Goal: Task Accomplishment & Management: Complete application form

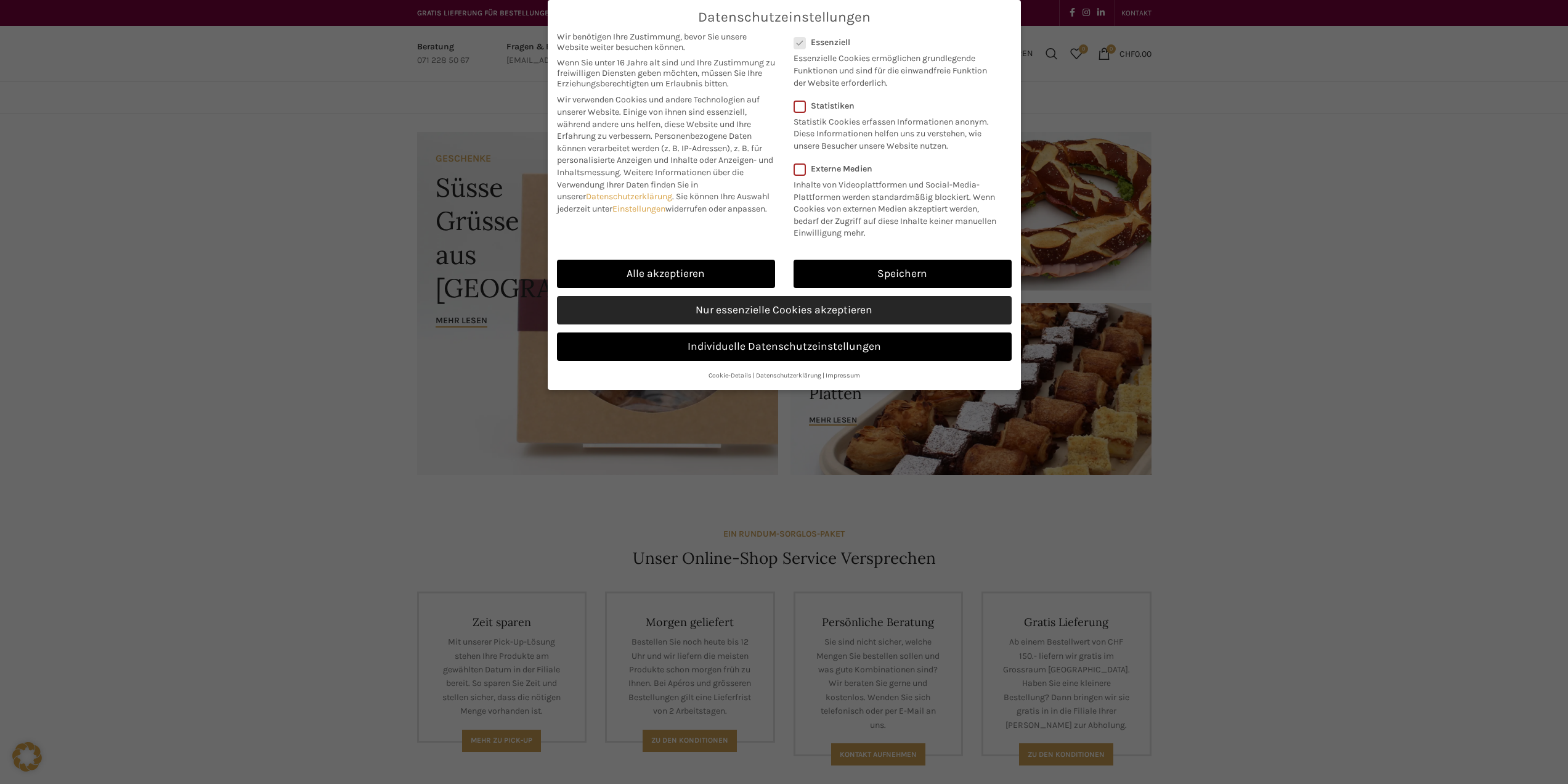
click at [754, 309] on link "Nur essenzielle Cookies akzeptieren" at bounding box center [784, 310] width 455 height 28
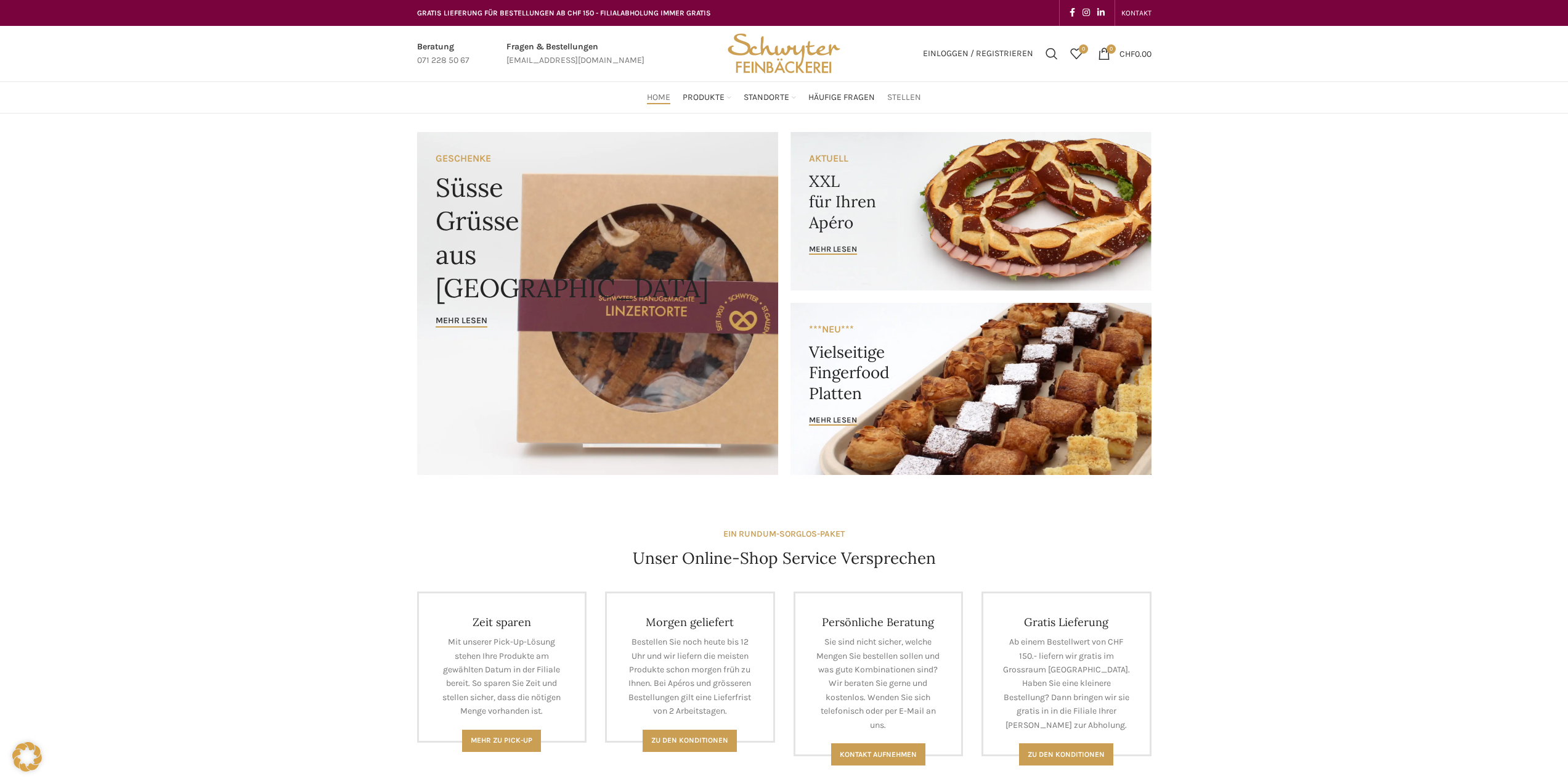
click at [907, 99] on span "Stellen" at bounding box center [904, 97] width 34 height 12
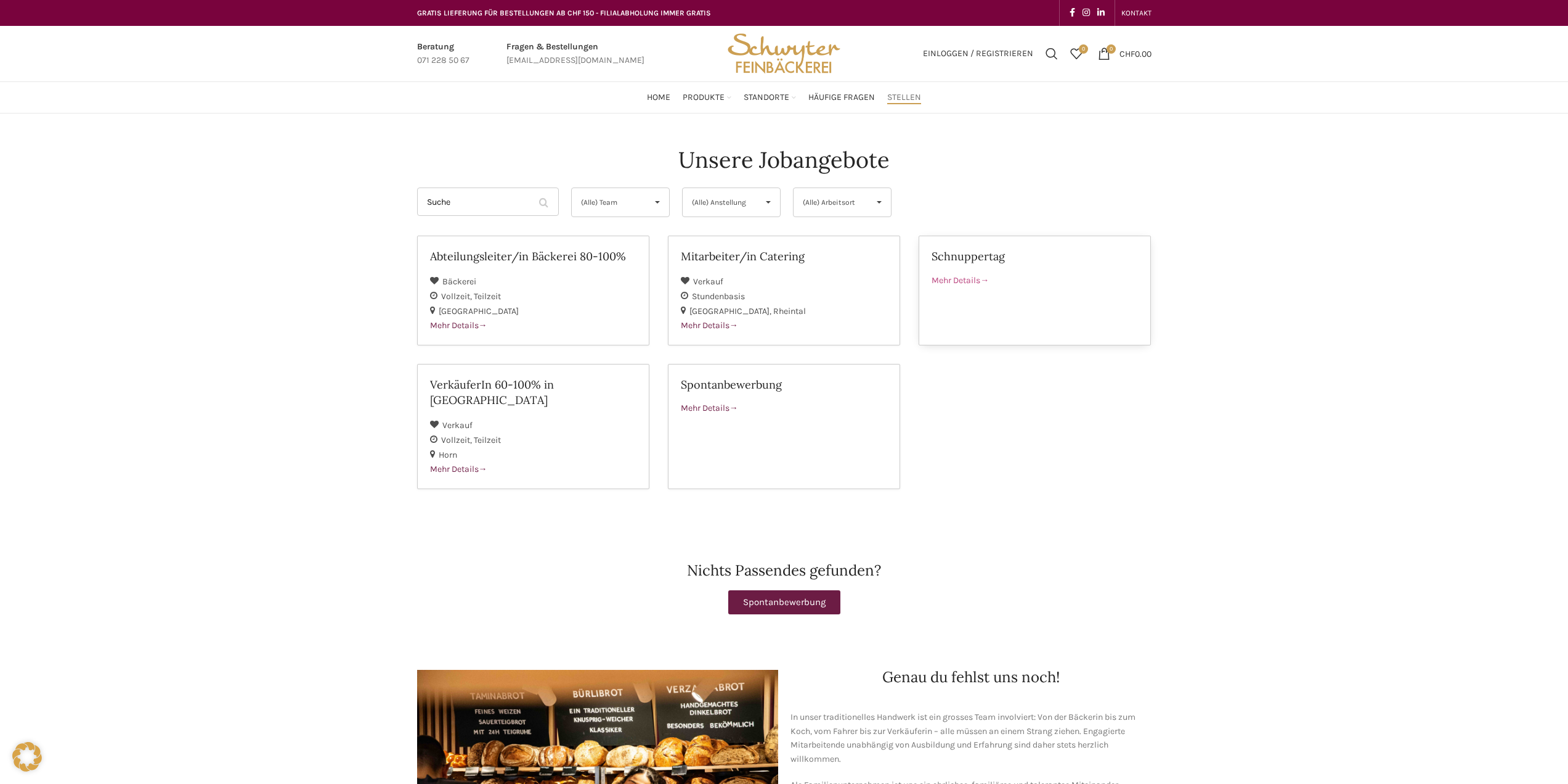
click at [974, 280] on span "Mehr Details" at bounding box center [960, 280] width 57 height 11
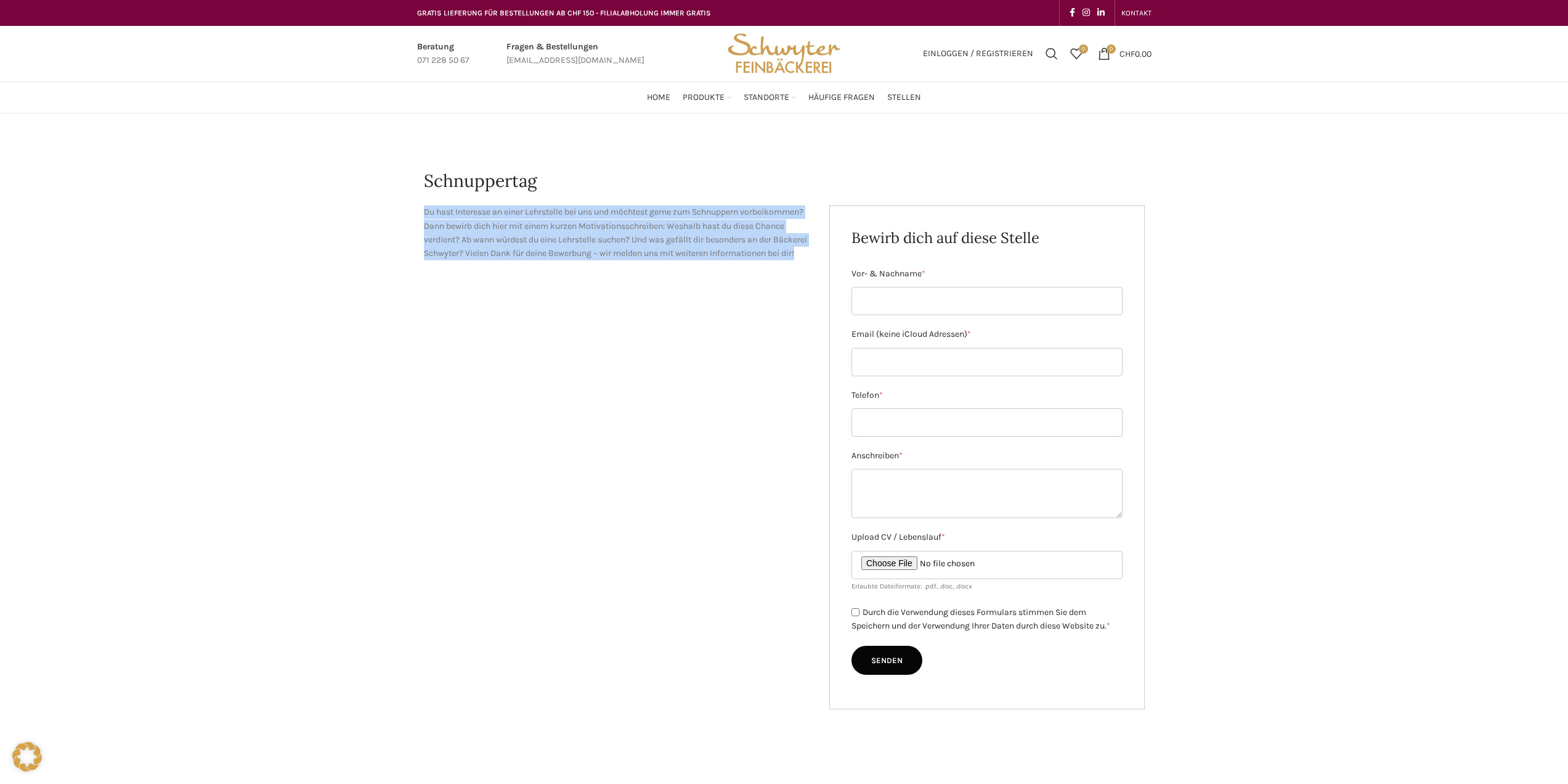
drag, startPoint x: 514, startPoint y: 266, endPoint x: 403, endPoint y: 218, distance: 120.9
click at [403, 218] on div "Schnuppertag Du hast Interesse an einer Lehrstelle bei uns und möchtest gerne z…" at bounding box center [784, 445] width 1568 height 663
copy p "Du hast Interesse an einer Lehrstelle bei uns und möchtest gerne zum Schnuppern…"
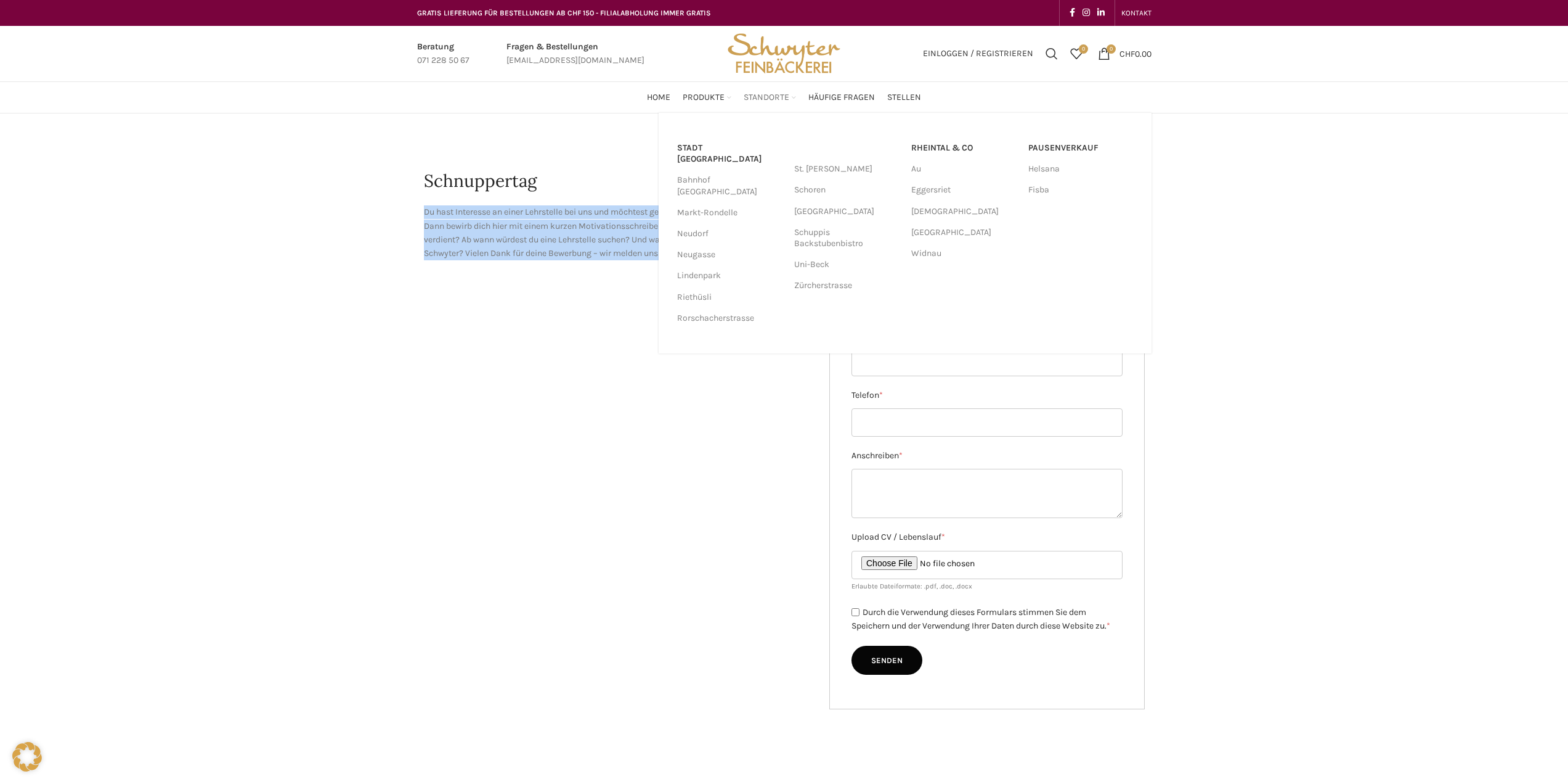
click at [766, 97] on span "Standorte" at bounding box center [766, 97] width 46 height 12
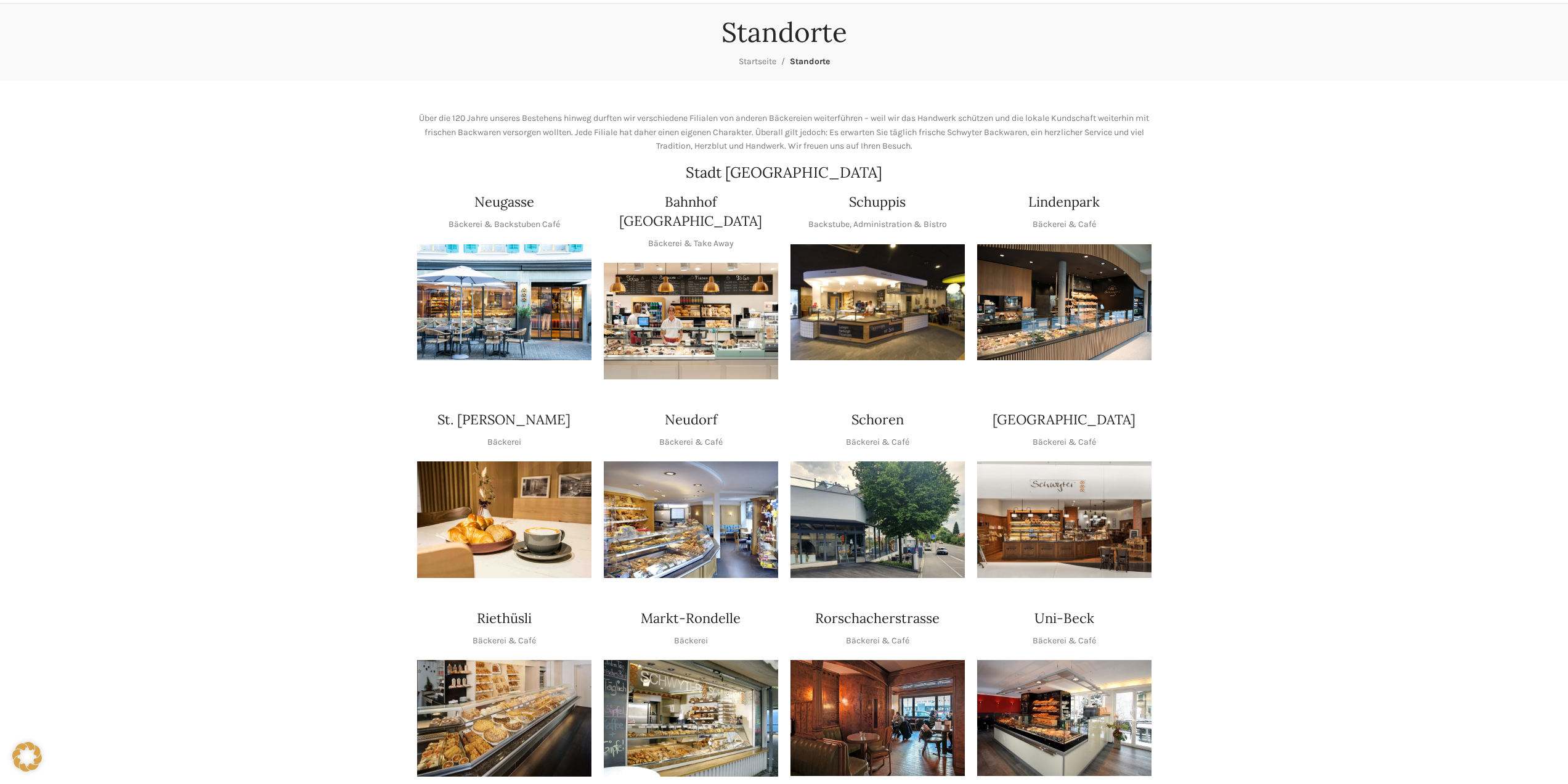
scroll to position [123, 0]
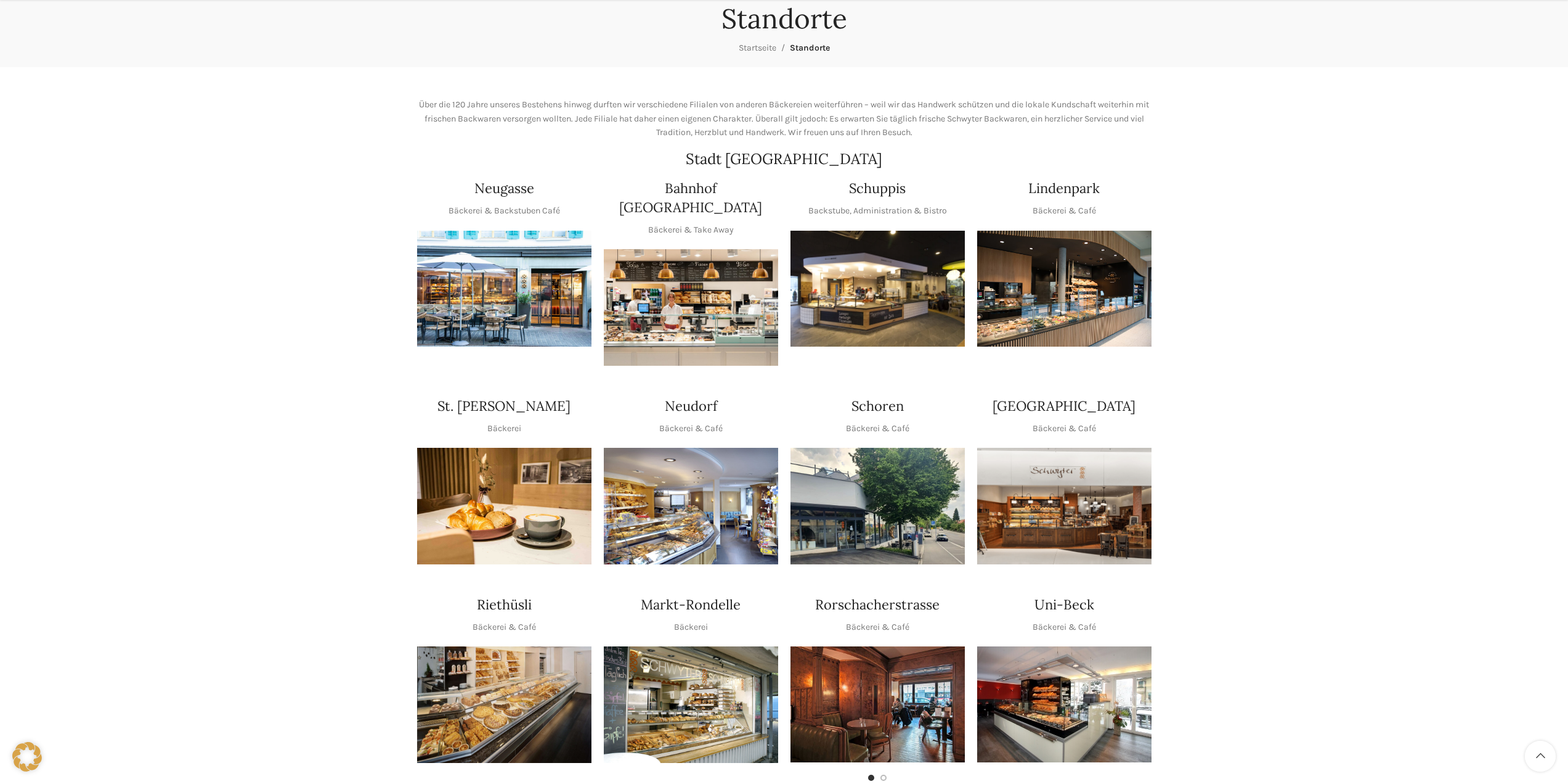
click at [703, 473] on img "1 / 1" at bounding box center [692, 506] width 175 height 117
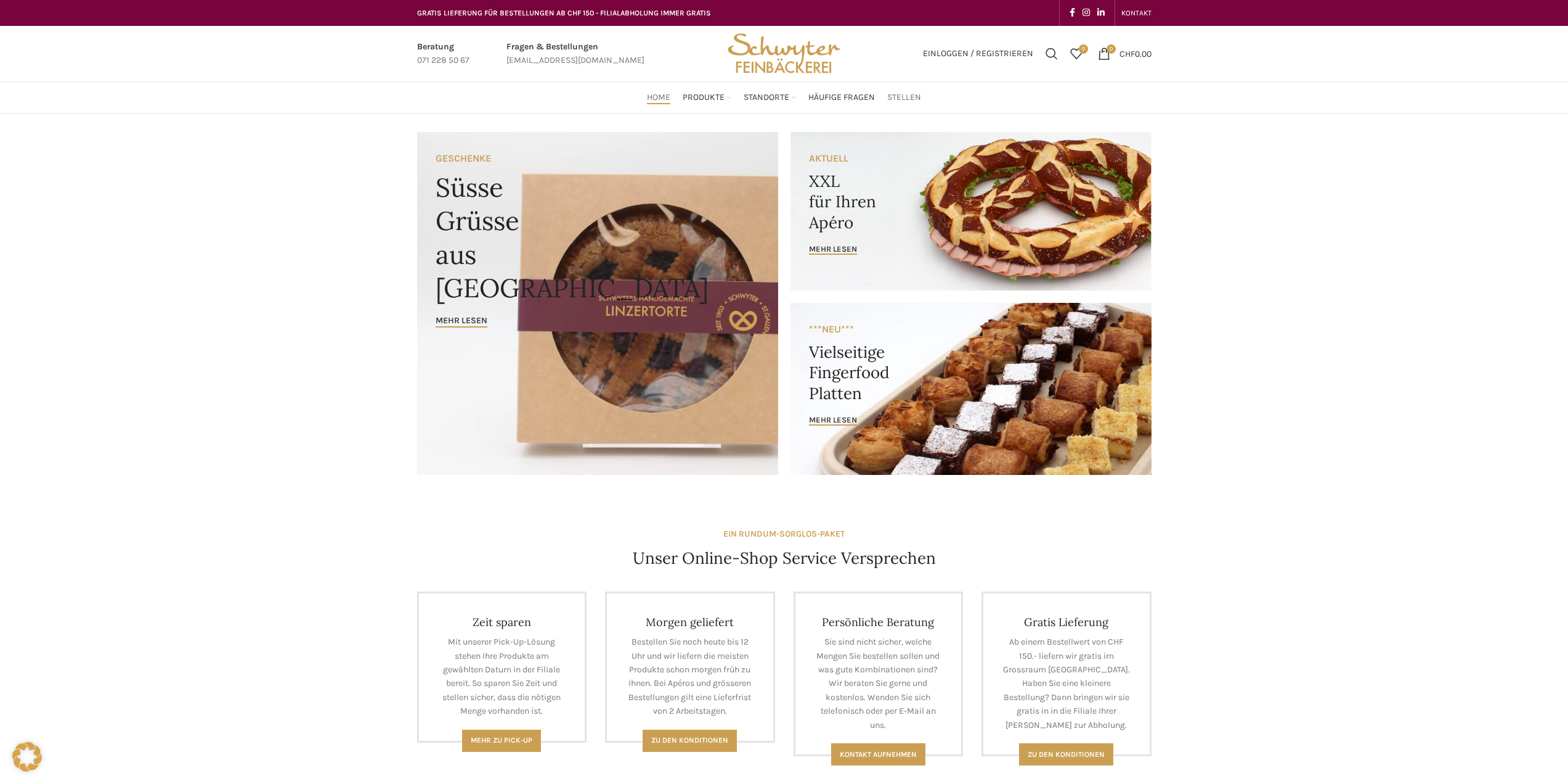
click at [897, 92] on span "Stellen" at bounding box center [904, 97] width 34 height 12
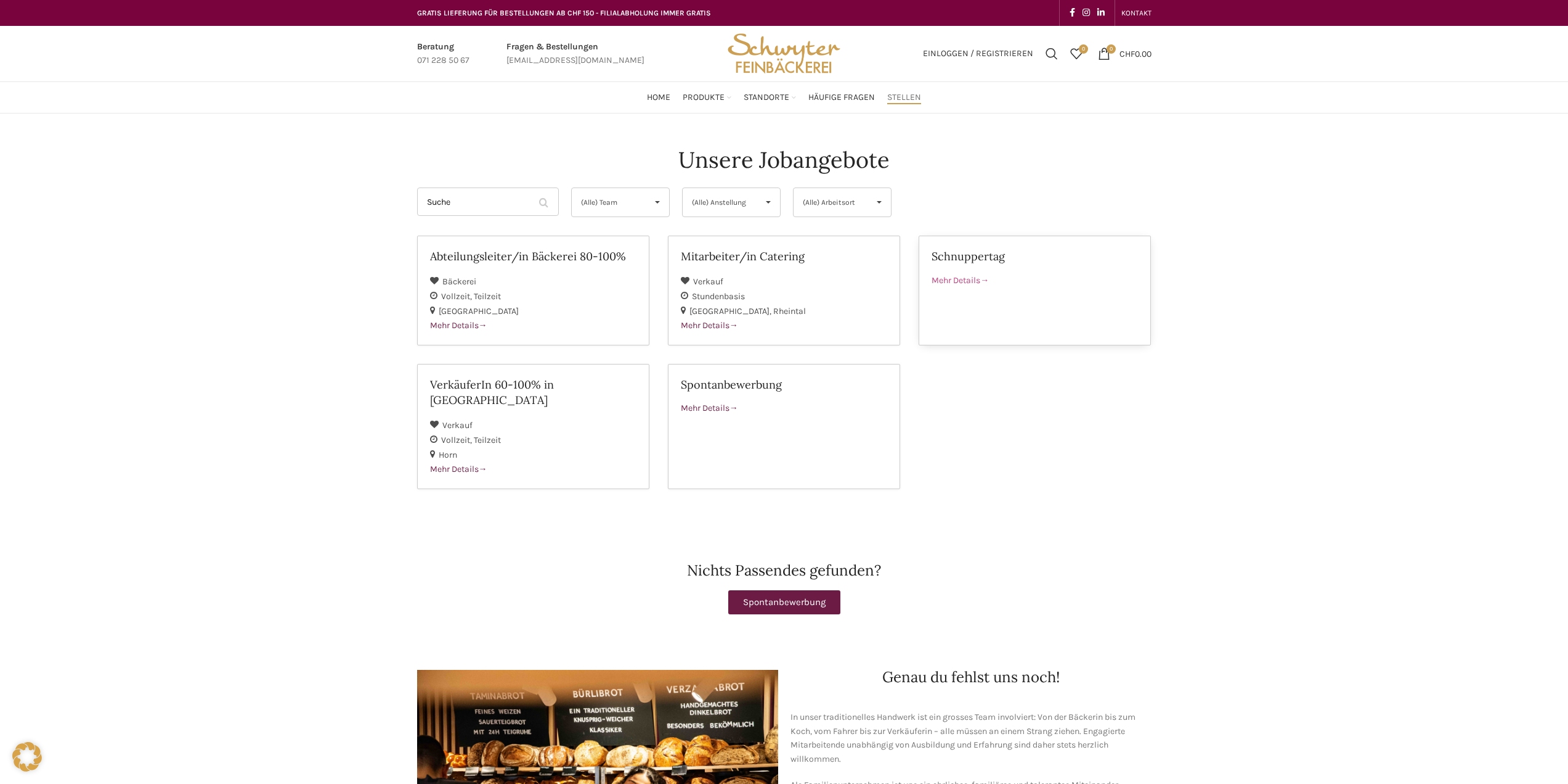
click at [962, 275] on span "Mehr Details" at bounding box center [960, 280] width 57 height 11
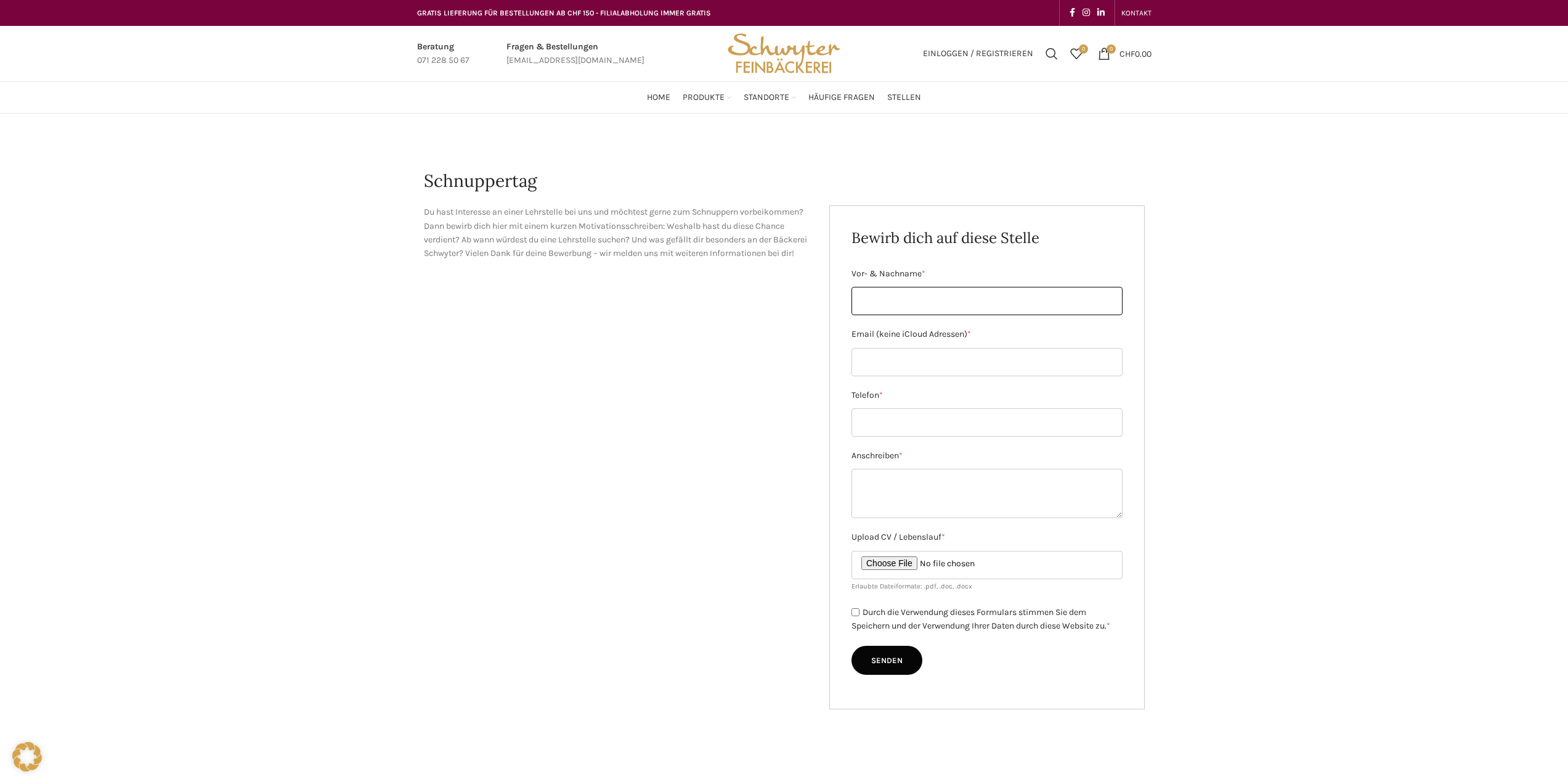
click at [877, 300] on input "Vor- & Nachname *" at bounding box center [987, 300] width 271 height 28
type input "[PERSON_NAME]"
click at [881, 364] on input "Email (keine iCloud Adressen) *" at bounding box center [987, 361] width 271 height 28
click at [911, 362] on input "[URL][DOMAIN_NAME]" at bounding box center [987, 361] width 271 height 28
click at [982, 359] on input "[EMAIL_ADDRESS][DOMAIN_NAME]" at bounding box center [987, 361] width 271 height 28
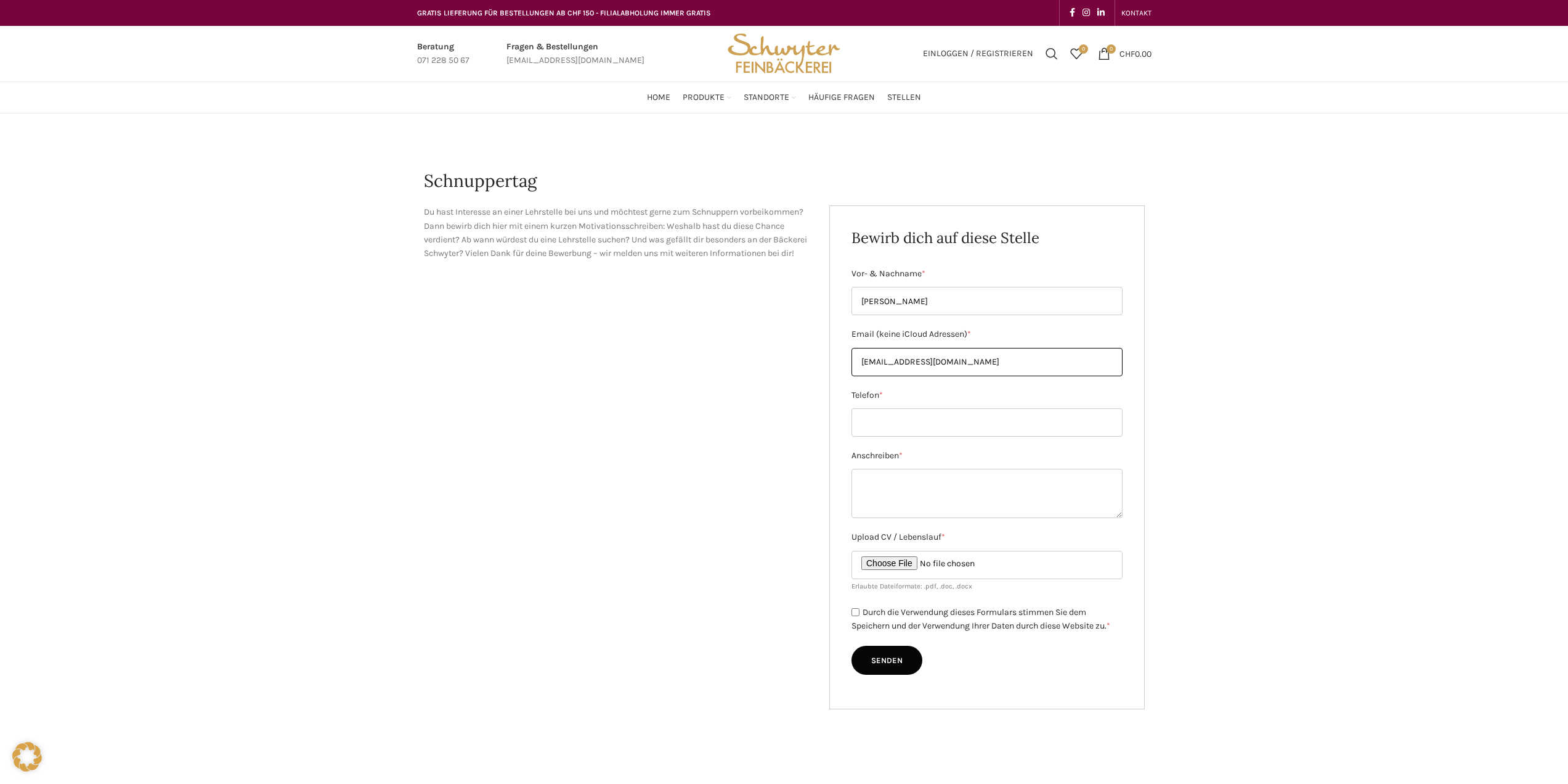
type input "[EMAIL_ADDRESS][DOMAIN_NAME]"
click at [889, 421] on input "Telefon *" at bounding box center [987, 422] width 271 height 28
click at [902, 421] on input "[PHONE_NUMBER]" at bounding box center [987, 422] width 271 height 28
click at [911, 421] on input "[PHONE_NUMBER]" at bounding box center [987, 422] width 271 height 28
type input "[PHONE_NUMBER]"
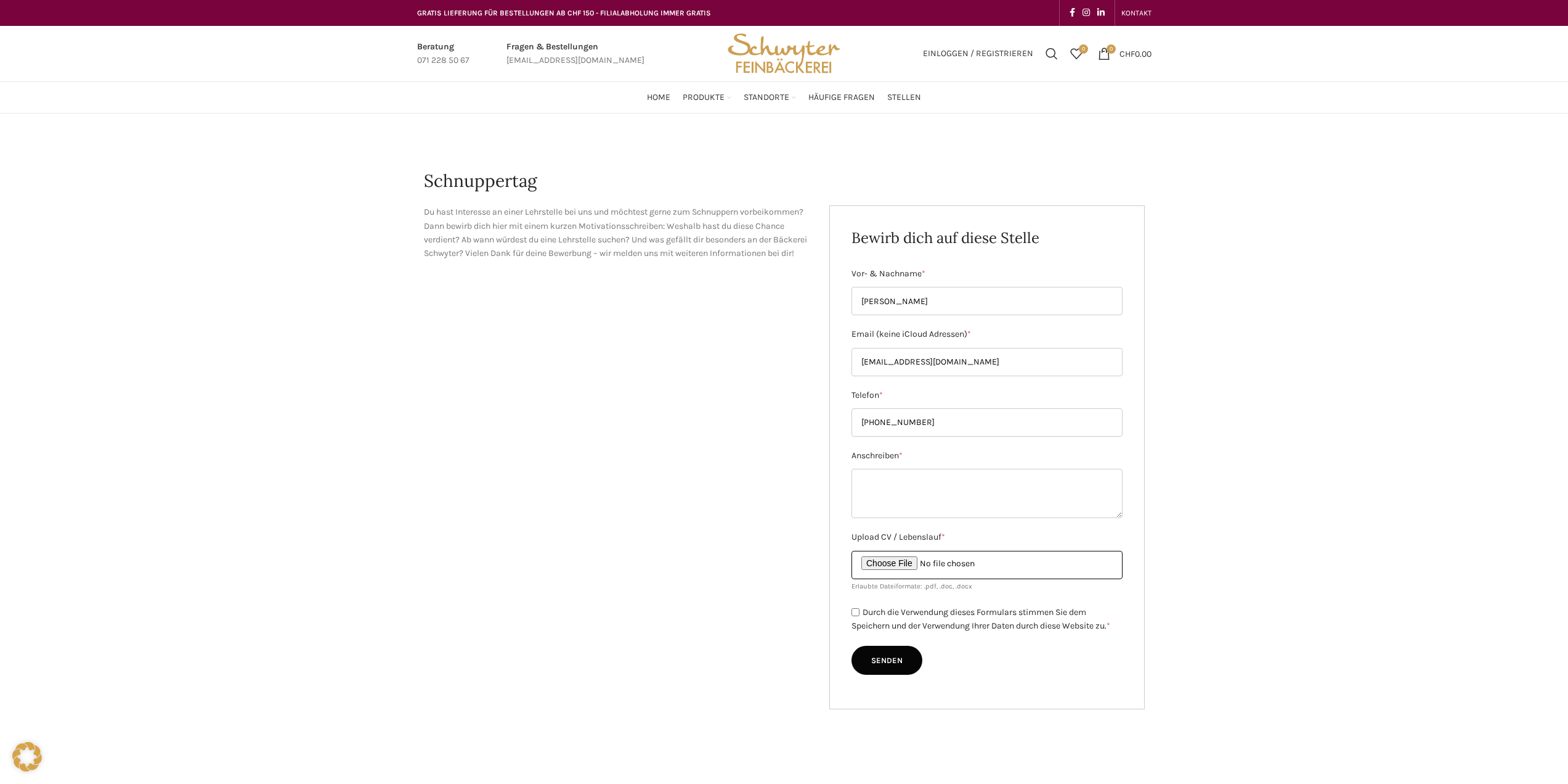
click at [965, 564] on input "Upload CV / Lebenslauf *" at bounding box center [987, 565] width 271 height 28
click at [861, 484] on textarea "Anschreiben *" at bounding box center [987, 494] width 271 height 49
paste textarea "Guten Tag Liebes Bäckerei Schwyter-Team Kochen und [PERSON_NAME] zählt schon [P…"
click at [1036, 476] on textarea "Guten Tag Liebes Bäckerei Schwyter-Team Kochen und [PERSON_NAME] zählt schon [P…" at bounding box center [987, 494] width 271 height 49
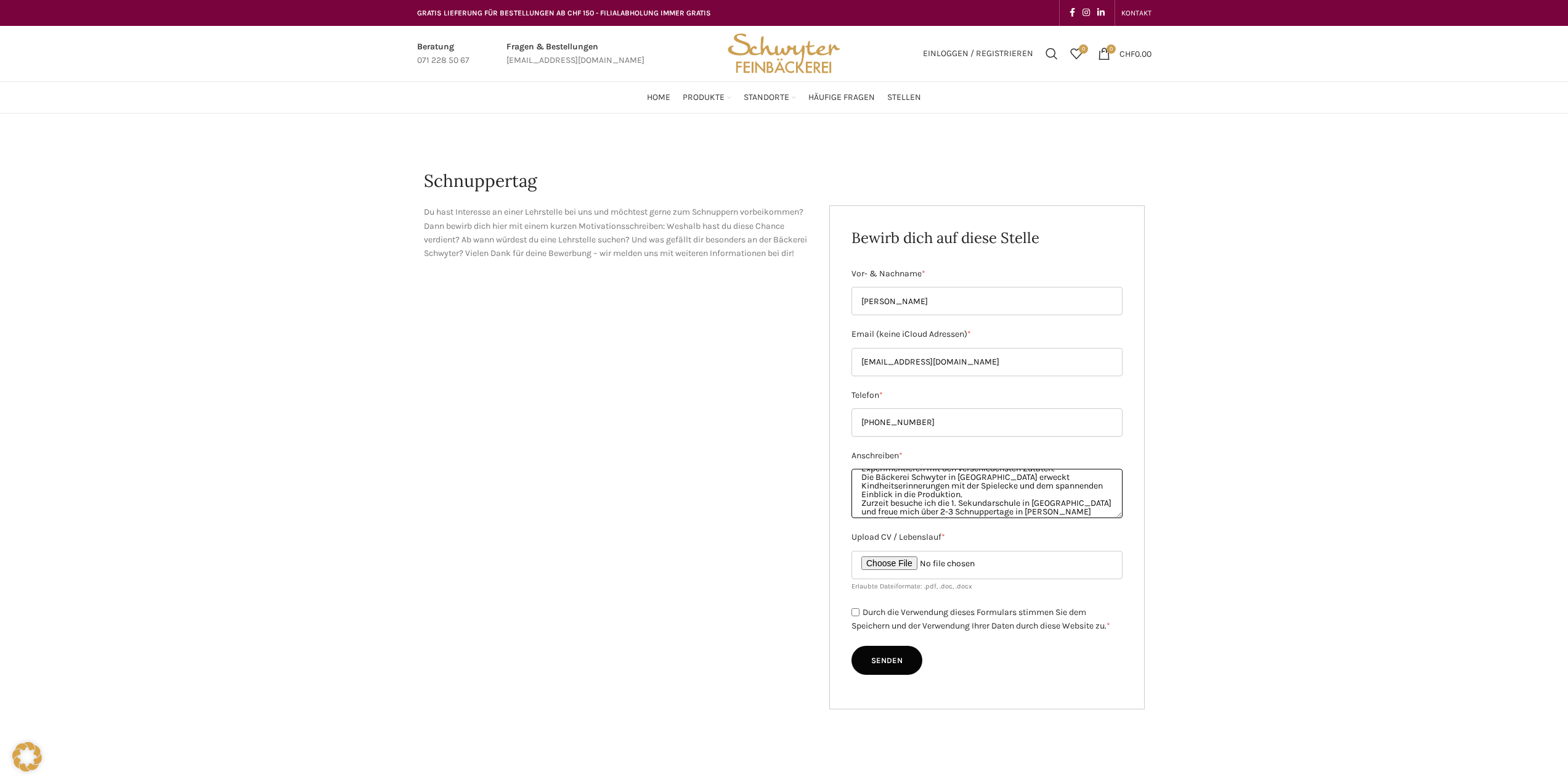
click at [1020, 492] on textarea "Guten Tag Liebes Bäckerei Schwyter-Team Kochen und [PERSON_NAME] zählt schon [P…" at bounding box center [987, 494] width 271 height 49
click at [924, 502] on textarea "Guten Tag Liebes Bäckerei Schwyter-Team Kochen und [PERSON_NAME] zählt schon [P…" at bounding box center [987, 494] width 271 height 49
click at [899, 482] on textarea "Guten Tag Liebes Bäckerei Schwyter-Team Kochen und [PERSON_NAME] zählt schon [P…" at bounding box center [987, 494] width 271 height 49
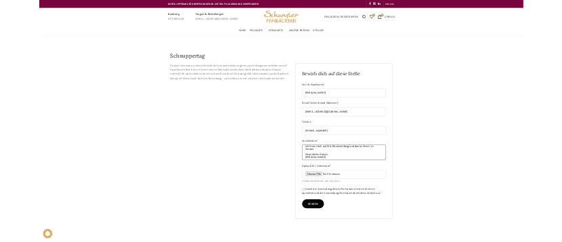
scroll to position [157, 0]
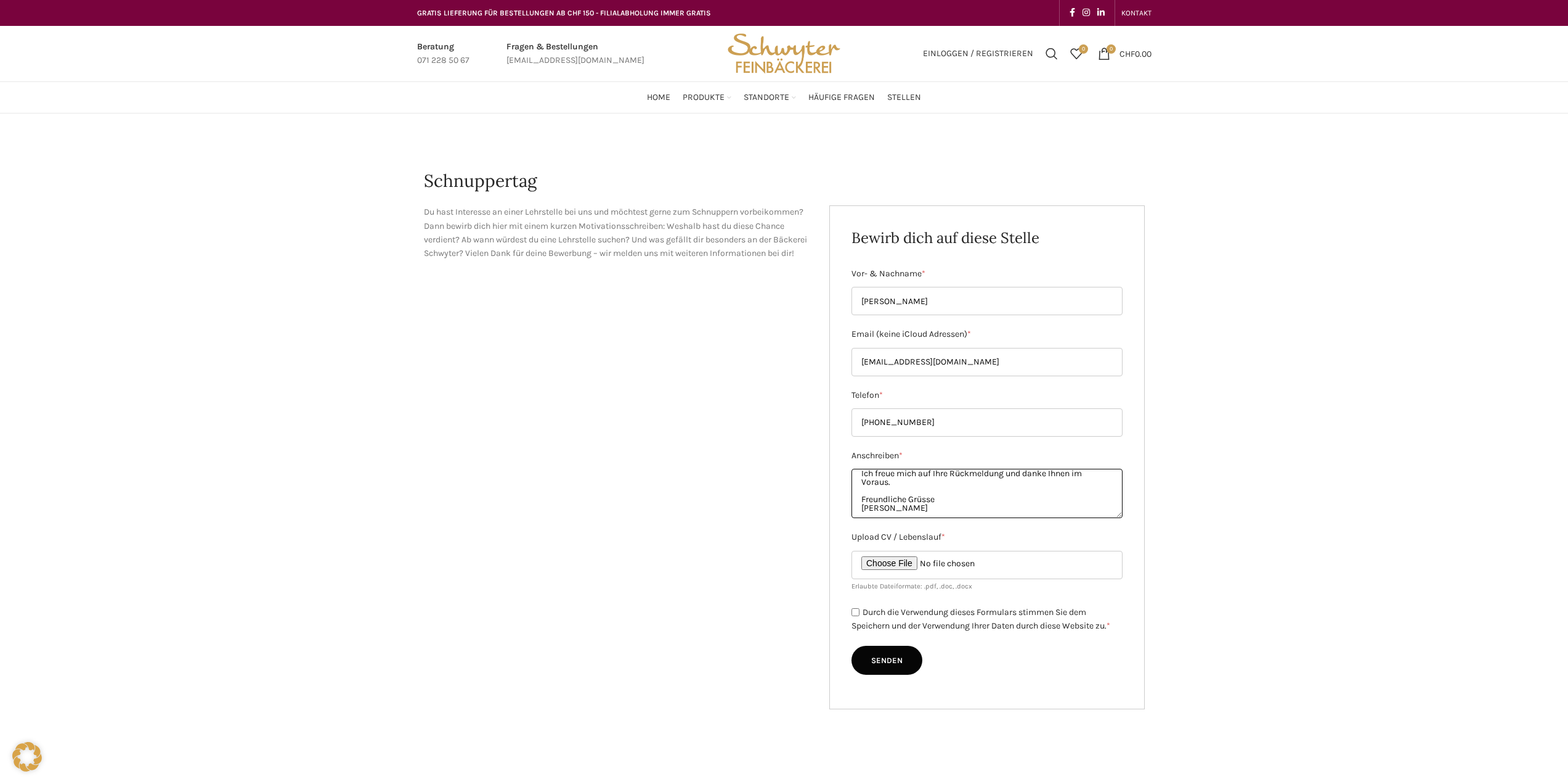
type textarea "Guten Tag Liebes Bäckerei Schwyter-Team Kochen und [PERSON_NAME] zählt schon [P…"
click at [855, 612] on input "Durch die Verwendung dieses Formulars stimmen Sie dem Speichern und der Verwend…" at bounding box center [855, 612] width 8 height 8
checkbox input "true"
click at [887, 662] on input "Senden" at bounding box center [887, 660] width 71 height 29
click at [895, 562] on input "Upload CV / Lebenslauf *" at bounding box center [987, 565] width 271 height 28
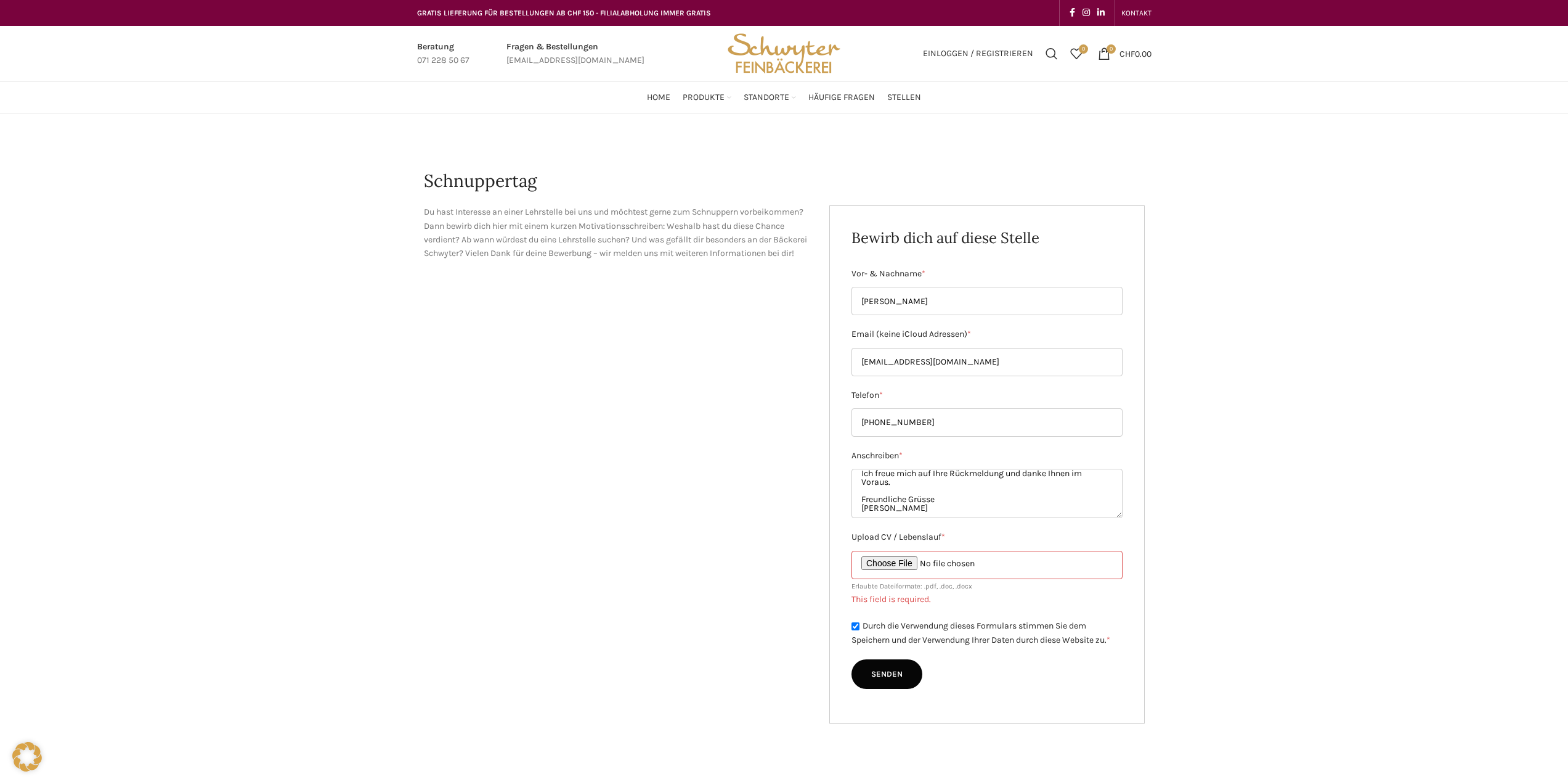
click at [907, 561] on input "Upload CV / Lebenslauf *" at bounding box center [987, 565] width 271 height 28
click at [900, 563] on input "Upload CV / Lebenslauf *" at bounding box center [987, 565] width 271 height 28
type input "C:\fakepath\Foto.pdf"
click at [886, 673] on input "Senden" at bounding box center [887, 660] width 71 height 29
type input "Senden"
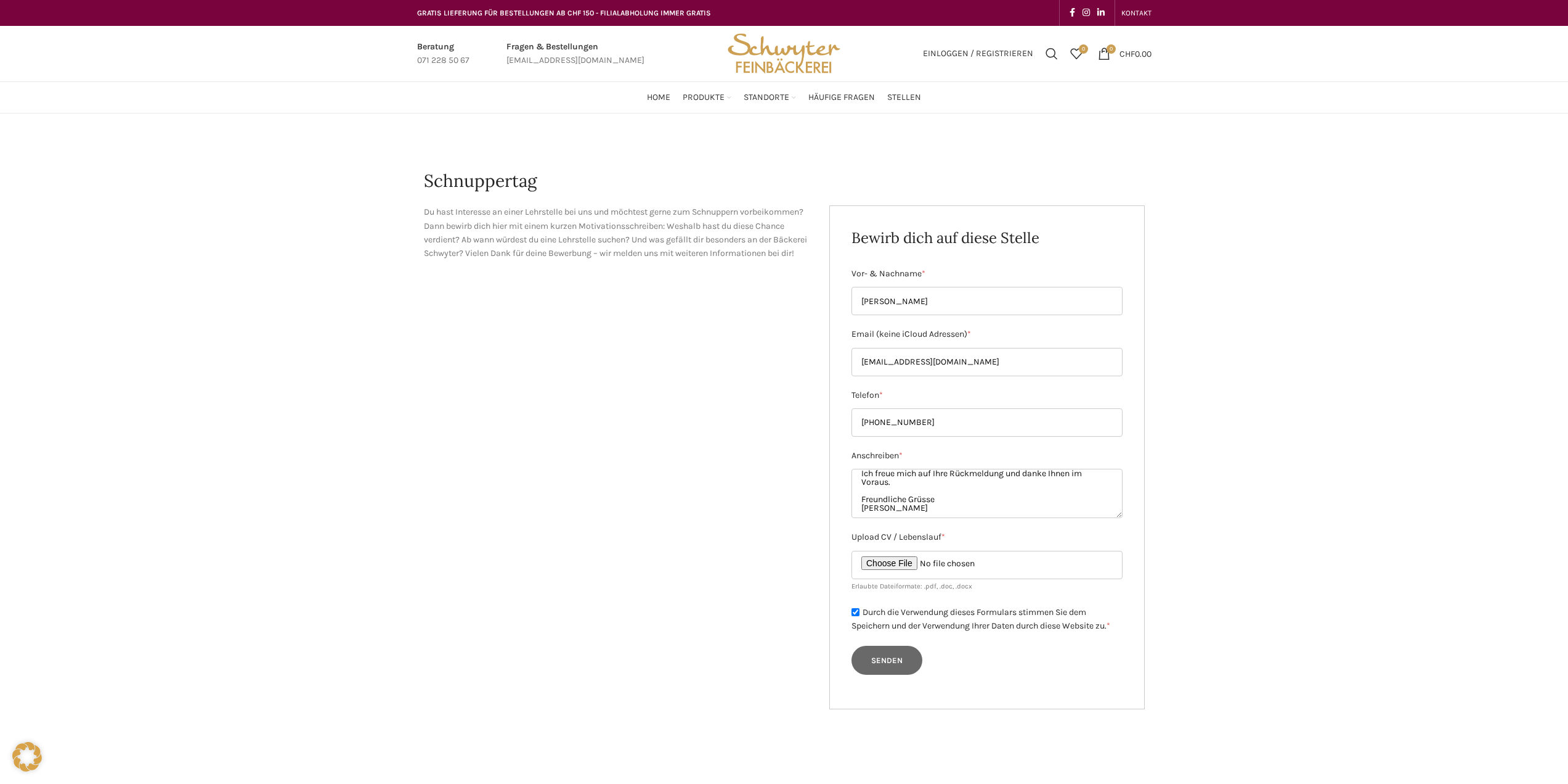
scroll to position [0, 0]
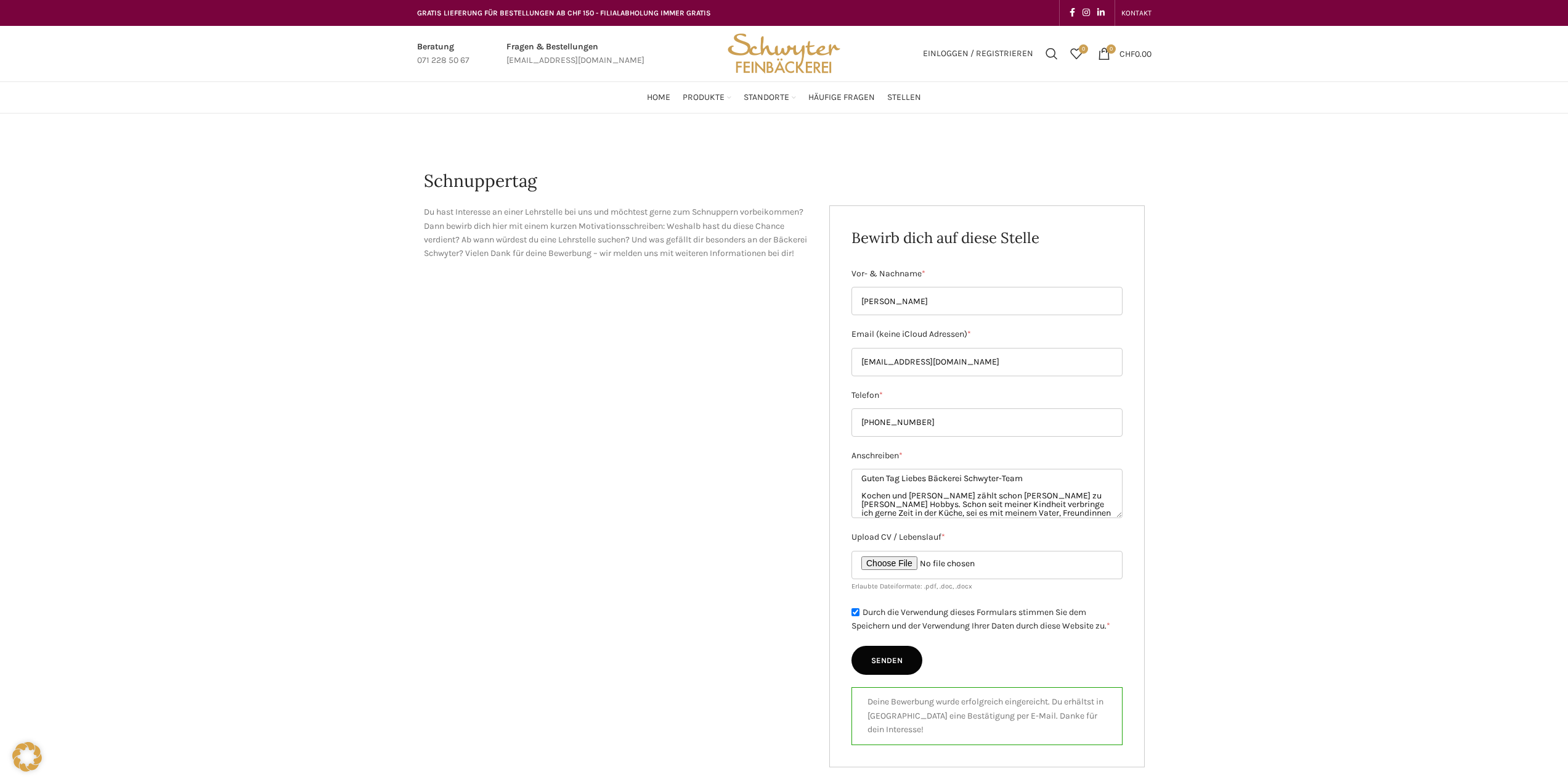
click at [516, 382] on div "Du hast Interesse an einer Lehrstelle bei uns und möchtest gerne zum Schnuppern…" at bounding box center [784, 485] width 721 height 561
